Goal: Task Accomplishment & Management: Complete application form

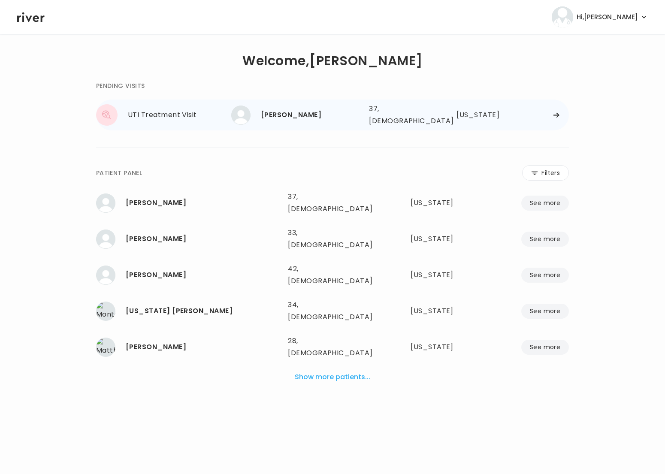
click at [217, 114] on div "UTI Treatment Visit" at bounding box center [179, 115] width 103 height 12
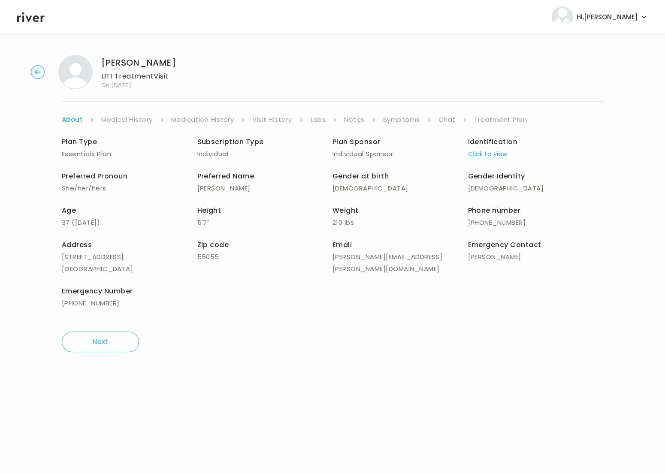
click at [407, 117] on link "Symptoms" at bounding box center [401, 120] width 37 height 12
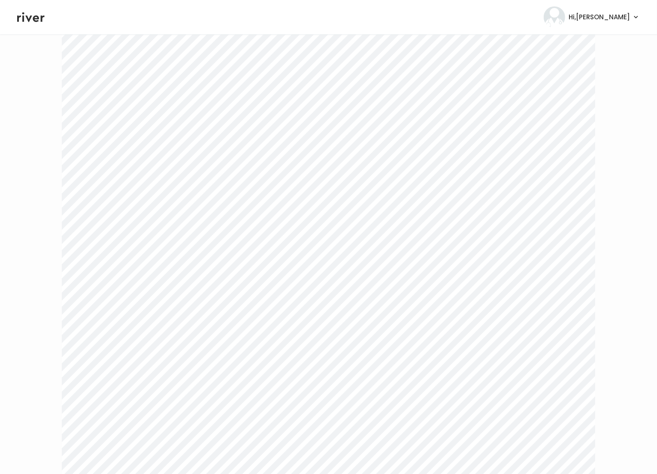
scroll to position [368, 0]
click at [506, 413] on div "Next" at bounding box center [328, 106] width 533 height 696
click at [446, 118] on link "Chat" at bounding box center [448, 120] width 17 height 12
click at [496, 123] on link "Treatment Plan" at bounding box center [500, 120] width 53 height 12
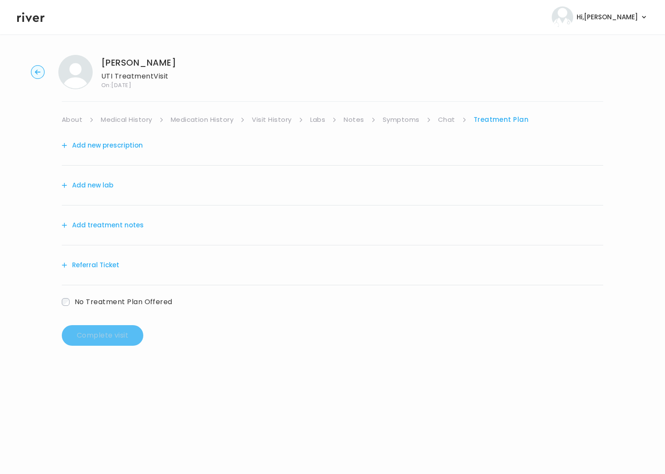
click at [113, 220] on button "Add treatment notes" at bounding box center [103, 225] width 82 height 12
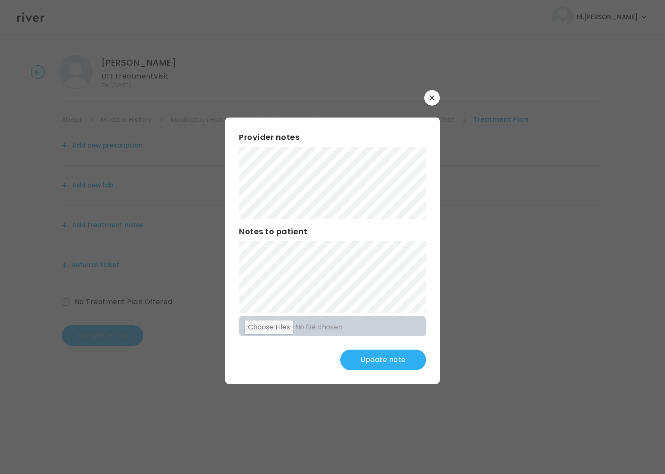
click at [382, 361] on button "Update note" at bounding box center [383, 359] width 86 height 21
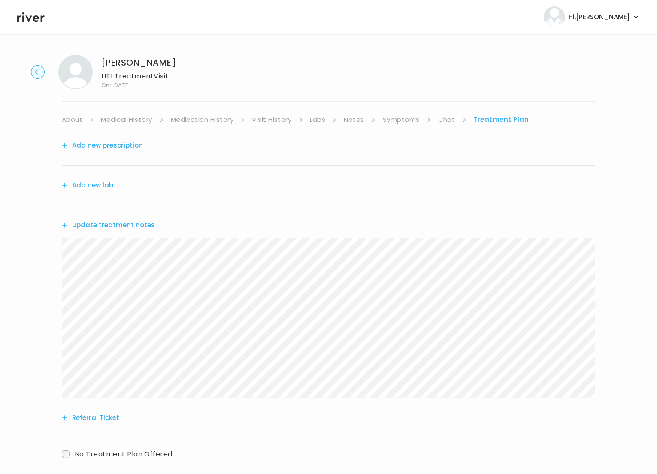
click at [74, 120] on link "About" at bounding box center [72, 120] width 21 height 12
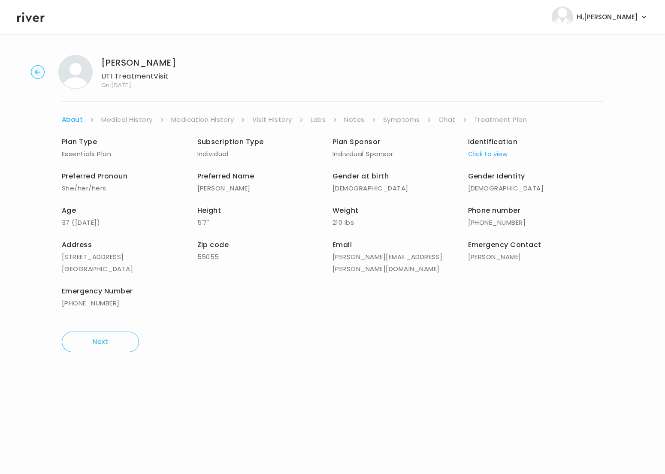
click at [497, 115] on link "Treatment Plan" at bounding box center [500, 120] width 53 height 12
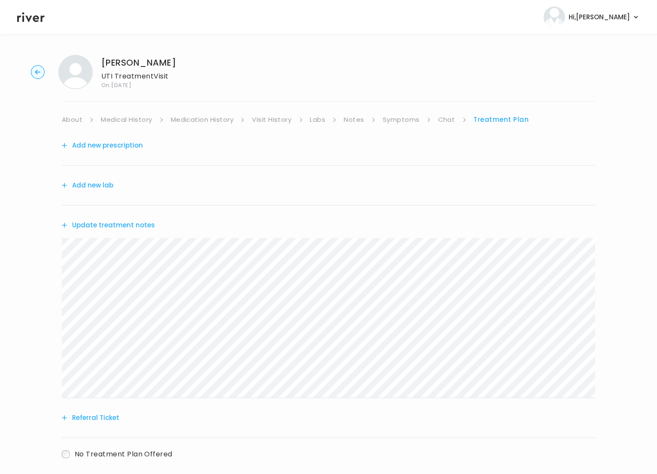
click at [90, 226] on button "Update treatment notes" at bounding box center [108, 225] width 93 height 12
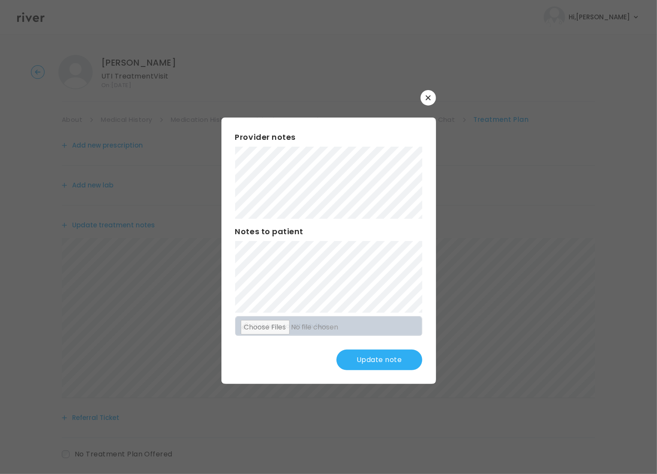
click at [379, 361] on button "Update note" at bounding box center [379, 359] width 86 height 21
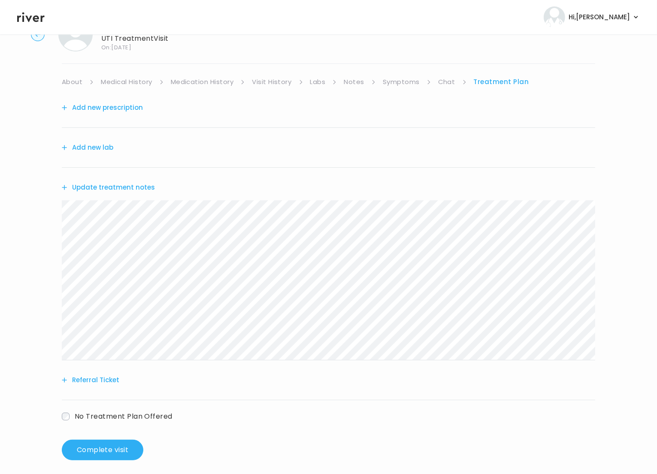
scroll to position [45, 0]
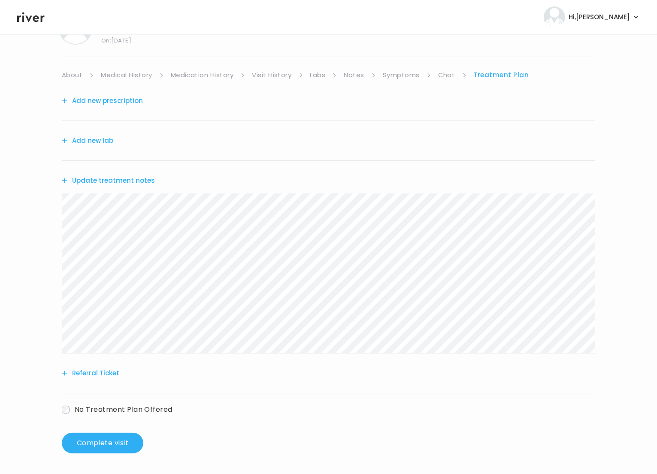
click at [91, 375] on button "Referral Ticket" at bounding box center [90, 373] width 57 height 12
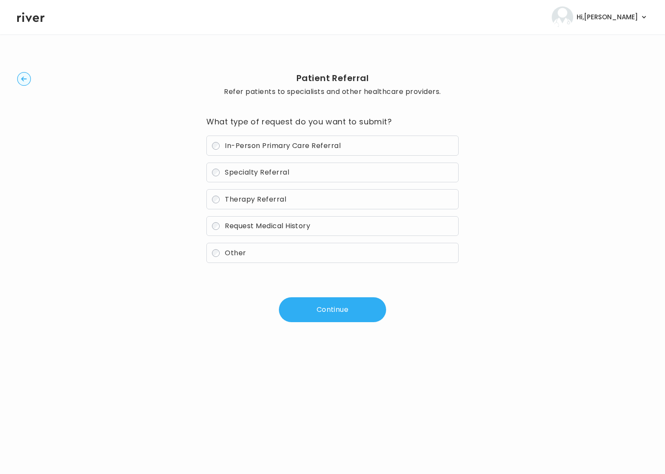
click at [306, 318] on button "Continue" at bounding box center [332, 309] width 107 height 25
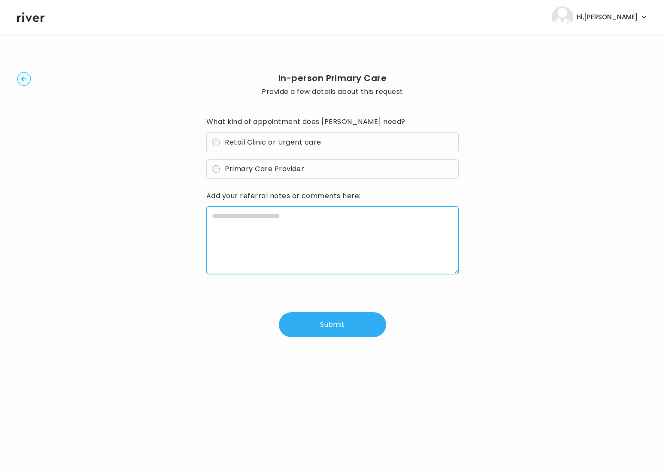
click at [323, 240] on textarea at bounding box center [332, 240] width 252 height 68
paste textarea "**********"
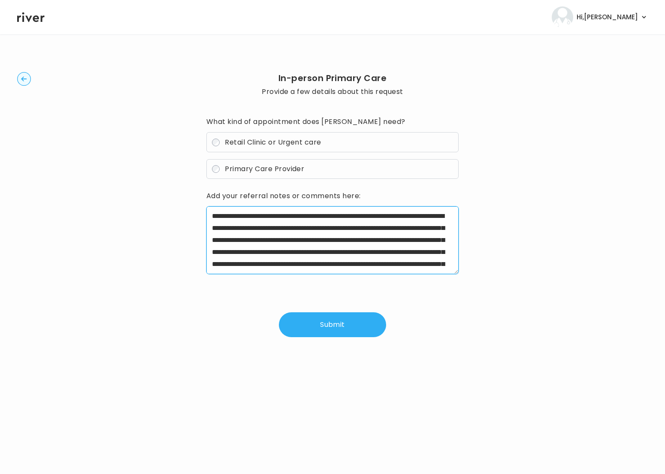
scroll to position [43, 0]
type textarea "**********"
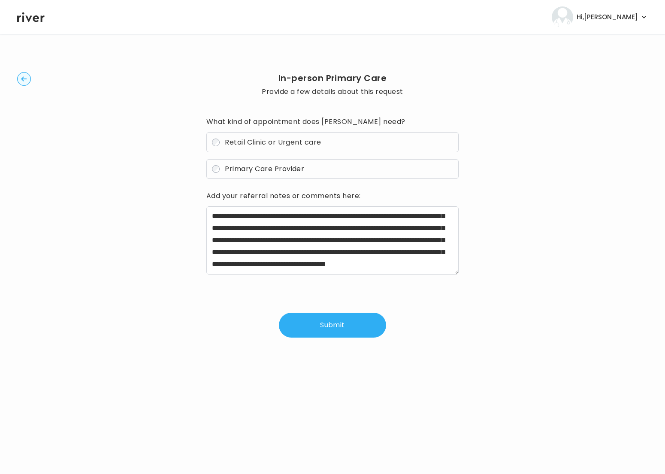
click at [326, 315] on button "Submit" at bounding box center [332, 325] width 107 height 25
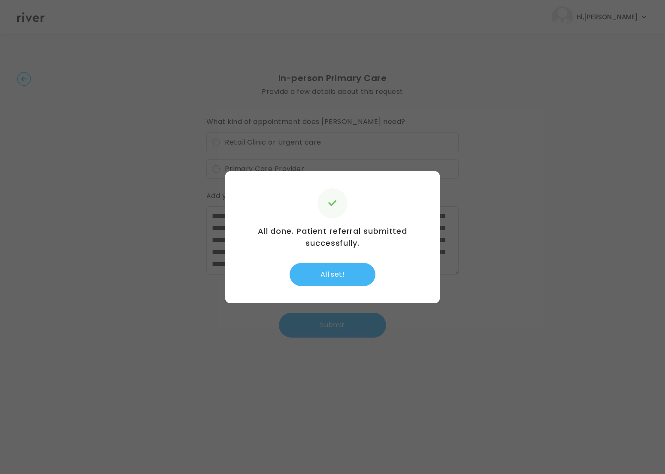
click at [348, 278] on button "All set!" at bounding box center [332, 274] width 86 height 23
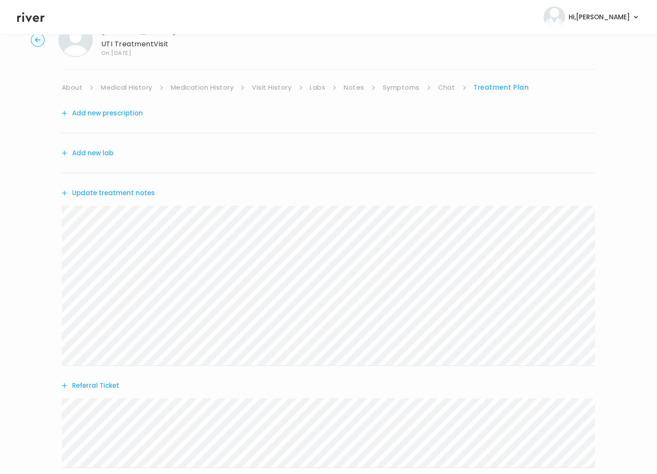
scroll to position [108, 0]
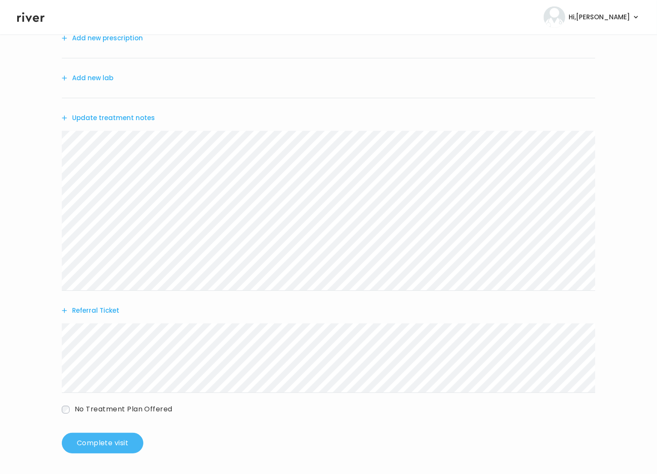
click at [109, 440] on button "Complete visit" at bounding box center [102, 443] width 81 height 21
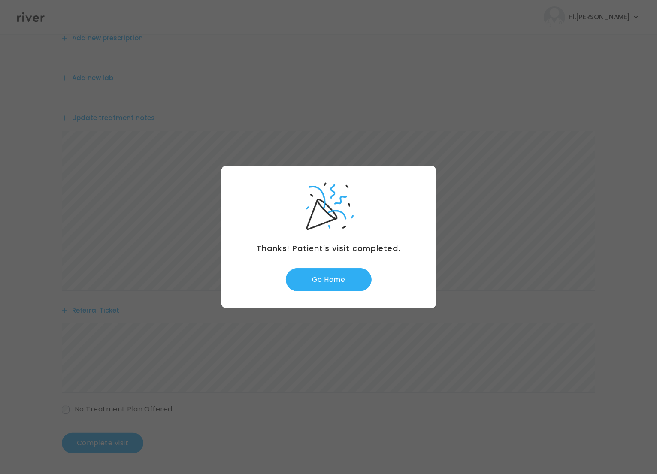
drag, startPoint x: 331, startPoint y: 272, endPoint x: 340, endPoint y: 259, distance: 15.2
click at [332, 272] on button "Go Home" at bounding box center [329, 279] width 86 height 23
